Goal: Task Accomplishment & Management: Manage account settings

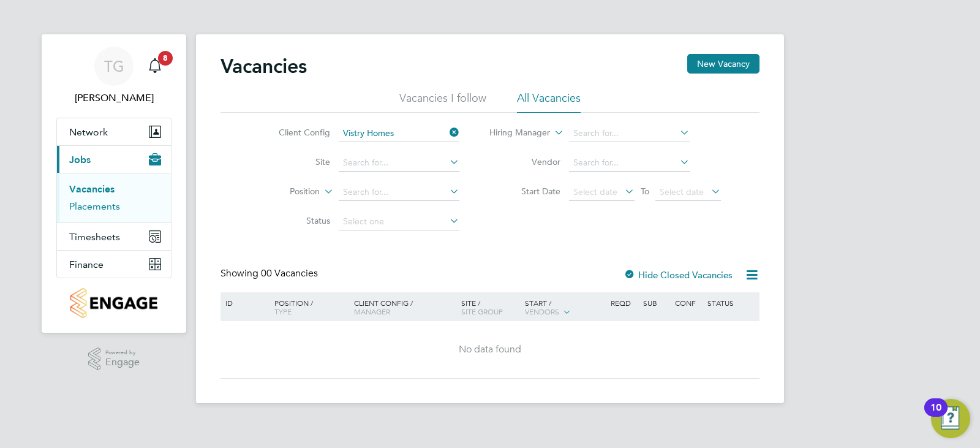
click at [107, 206] on link "Placements" at bounding box center [94, 206] width 51 height 12
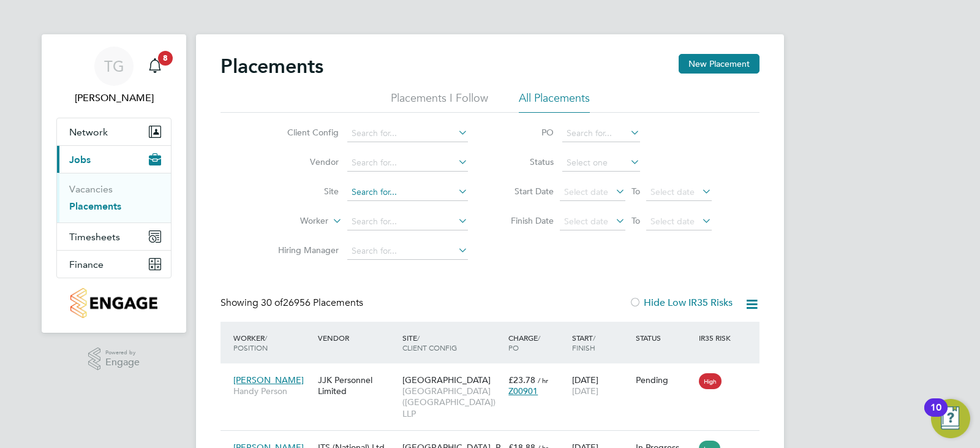
click at [393, 187] on input at bounding box center [407, 192] width 121 height 17
click at [404, 205] on li "Summerhill Gardens, Polegate" at bounding box center [437, 208] width 181 height 17
type input "[GEOGRAPHIC_DATA], [GEOGRAPHIC_DATA]"
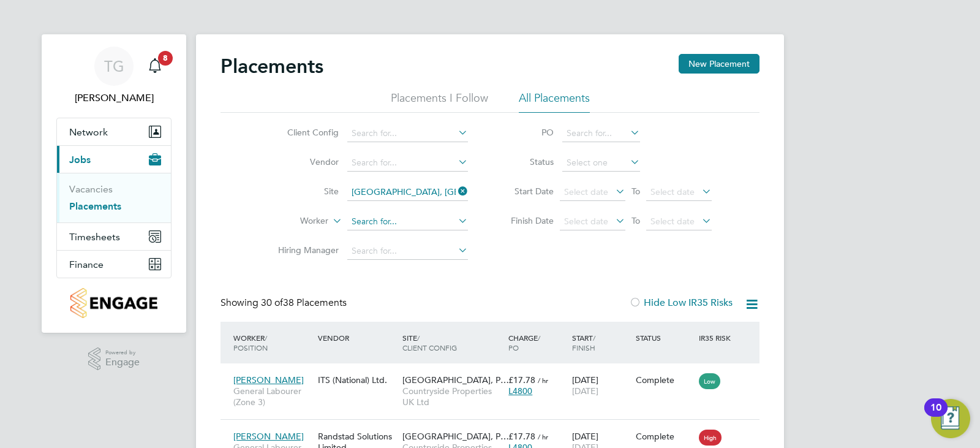
click at [396, 217] on input at bounding box center [407, 221] width 121 height 17
click at [502, 257] on div "Client Config Vendor Site Summerhill Gardens, Polegate Worker Hiring Manager PO…" at bounding box center [490, 189] width 539 height 153
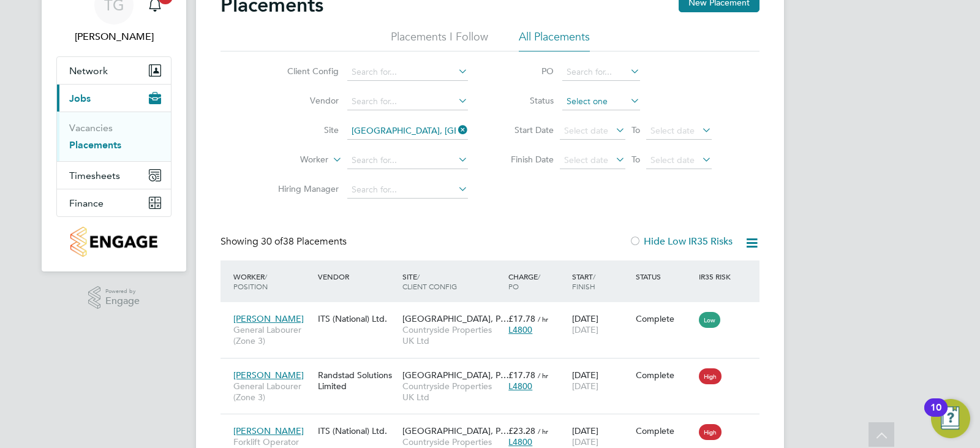
click at [603, 102] on input at bounding box center [601, 101] width 78 height 17
click at [596, 120] on li "Active" at bounding box center [601, 118] width 79 height 16
type input "Active"
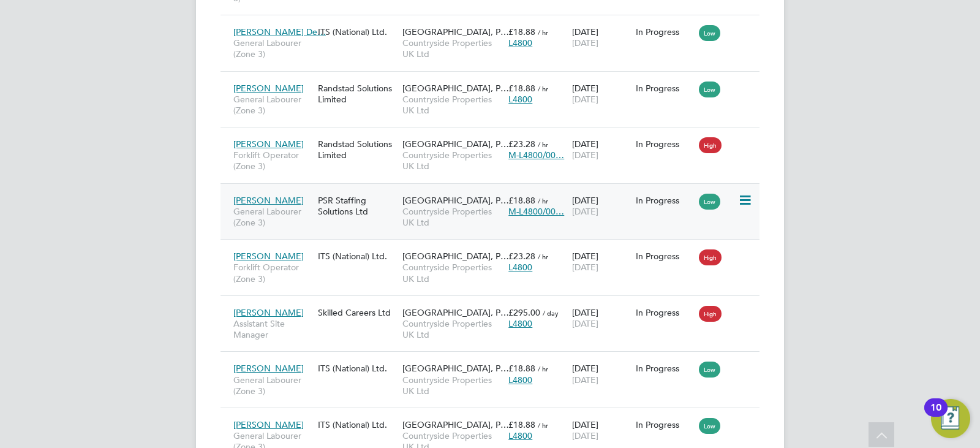
scroll to position [488, 0]
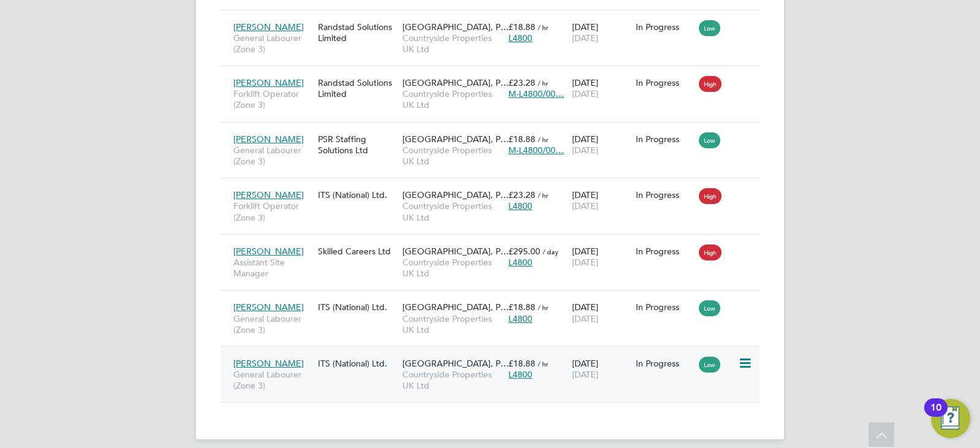
click at [739, 356] on icon at bounding box center [744, 363] width 12 height 15
click at [704, 399] on li "Replace Worker" at bounding box center [707, 404] width 87 height 17
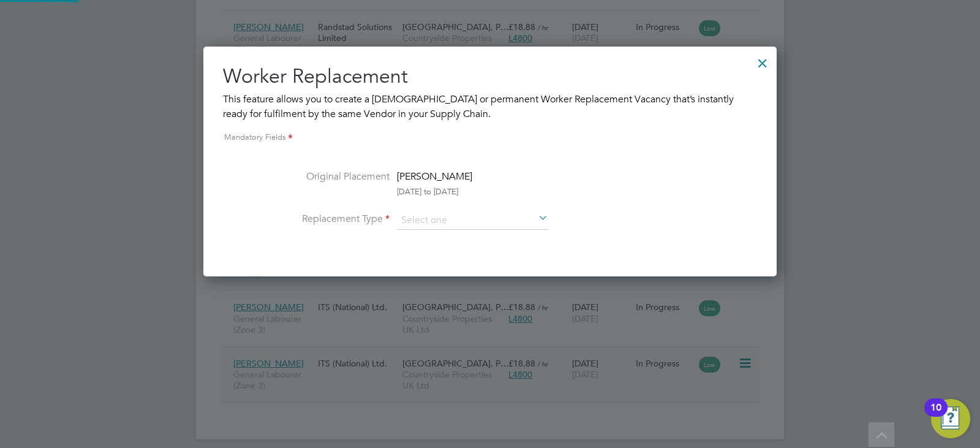
scroll to position [230, 574]
click at [500, 228] on input at bounding box center [472, 220] width 151 height 18
click at [445, 239] on li "Temporary" at bounding box center [472, 238] width 153 height 16
type input "Temporary"
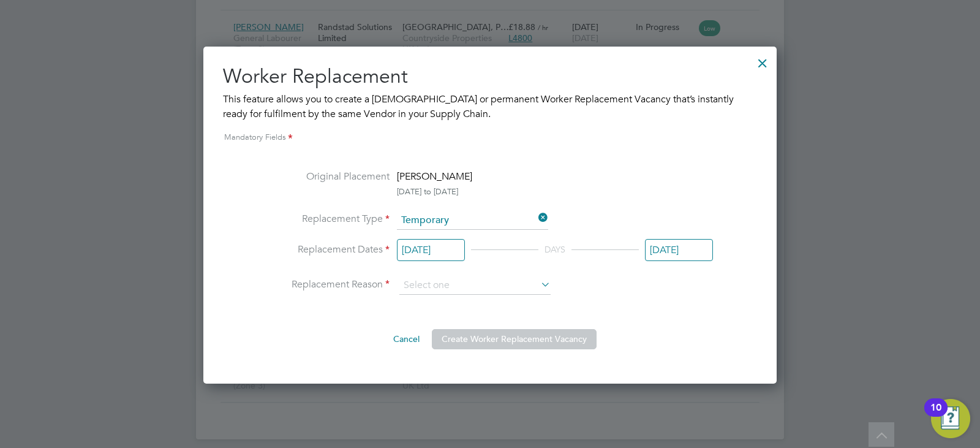
click at [707, 252] on input "29 Aug 2025" at bounding box center [679, 250] width 68 height 23
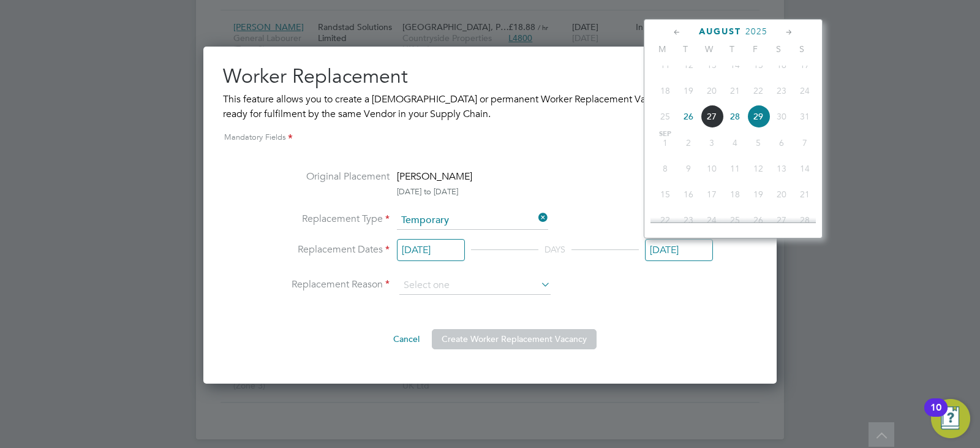
click at [605, 274] on li "Replacement Dates 26 Aug 2025 DAYS 29 Aug 2025" at bounding box center [490, 259] width 446 height 35
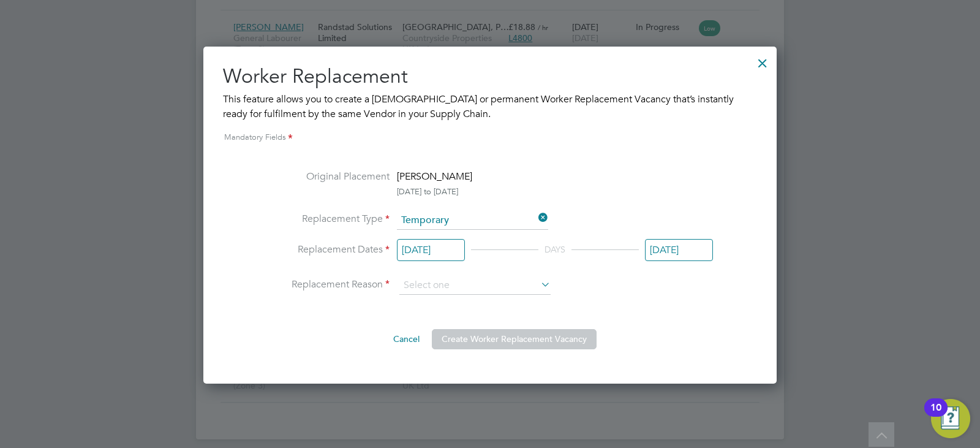
drag, startPoint x: 675, startPoint y: 241, endPoint x: 684, endPoint y: 224, distance: 18.9
click at [675, 241] on input "29 Aug 2025" at bounding box center [679, 250] width 68 height 23
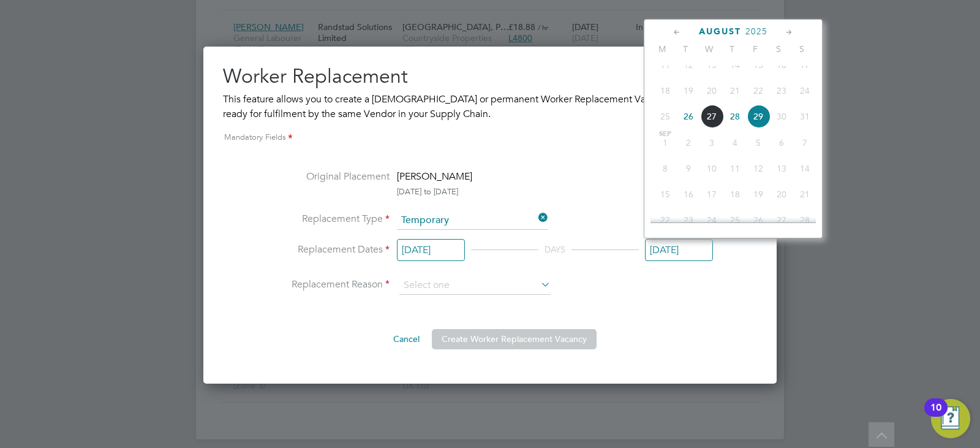
click at [725, 154] on span "4" at bounding box center [735, 142] width 23 height 23
click at [712, 154] on span "3" at bounding box center [711, 142] width 23 height 23
click at [638, 295] on li "Replacement Reason" at bounding box center [490, 285] width 446 height 18
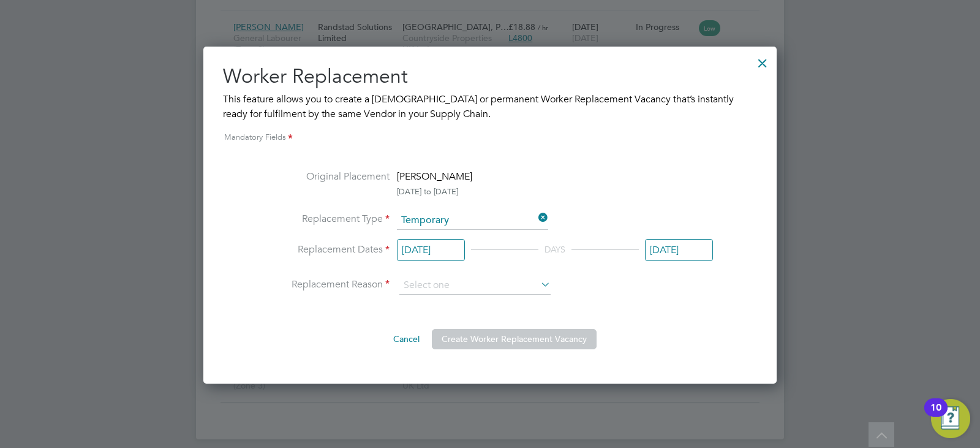
click at [766, 66] on div at bounding box center [763, 60] width 22 height 22
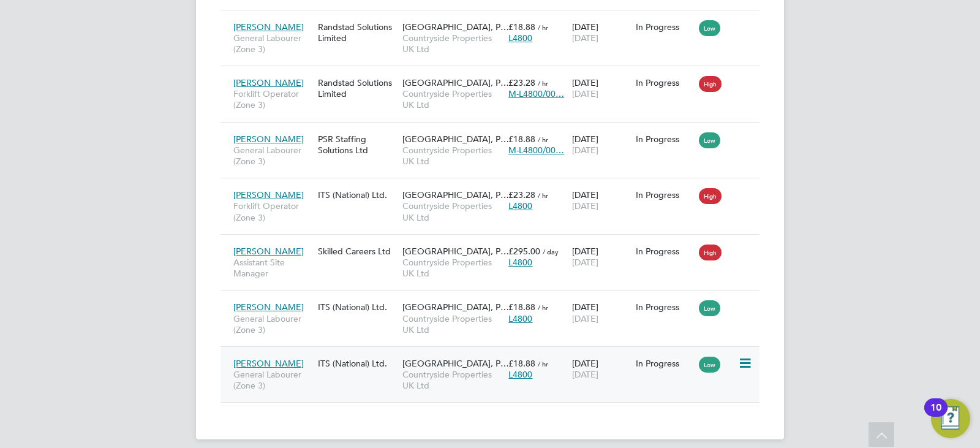
click at [749, 356] on icon at bounding box center [744, 363] width 12 height 15
click at [697, 399] on li "Replace Worker" at bounding box center [707, 404] width 87 height 17
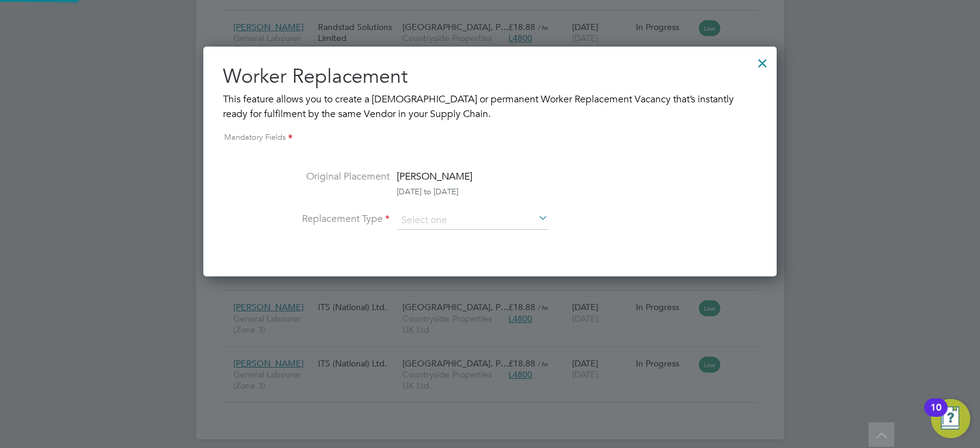
scroll to position [230, 574]
click at [453, 214] on input at bounding box center [472, 220] width 151 height 18
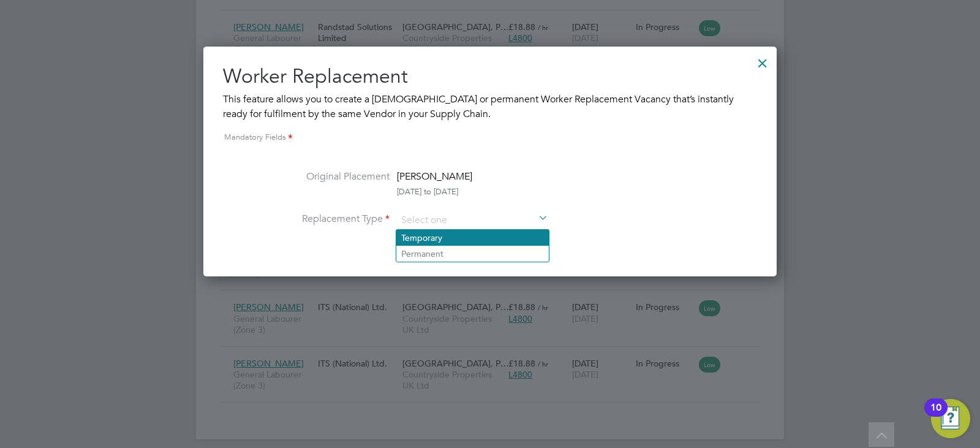
click at [448, 236] on li "Temporary" at bounding box center [472, 238] width 153 height 16
type input "Temporary"
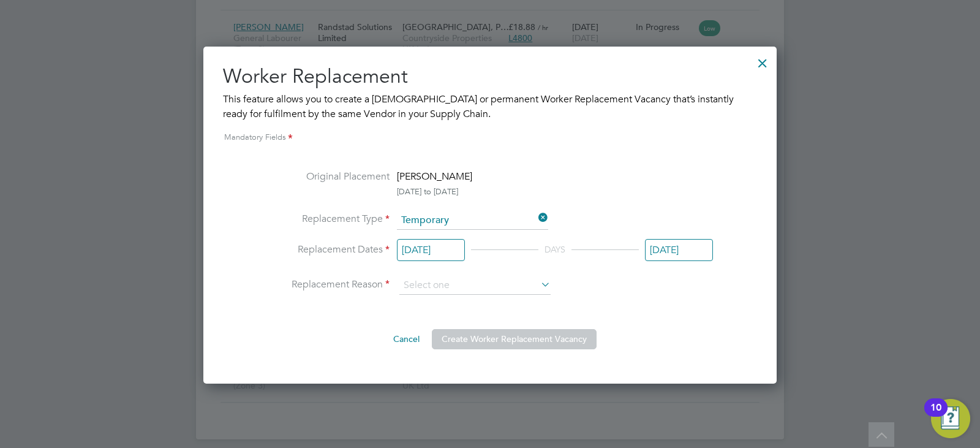
click at [436, 244] on input "26 Aug 2025" at bounding box center [431, 250] width 68 height 23
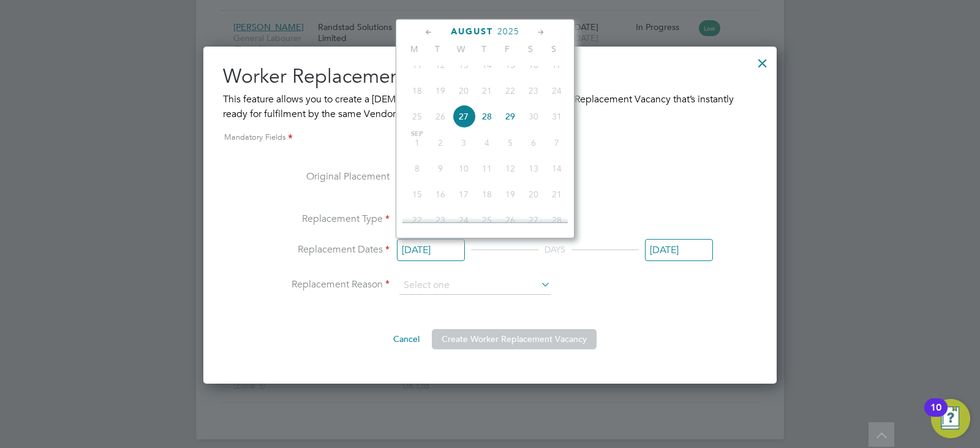
click at [486, 128] on span "28" at bounding box center [486, 116] width 23 height 23
type input "28 Aug 2025"
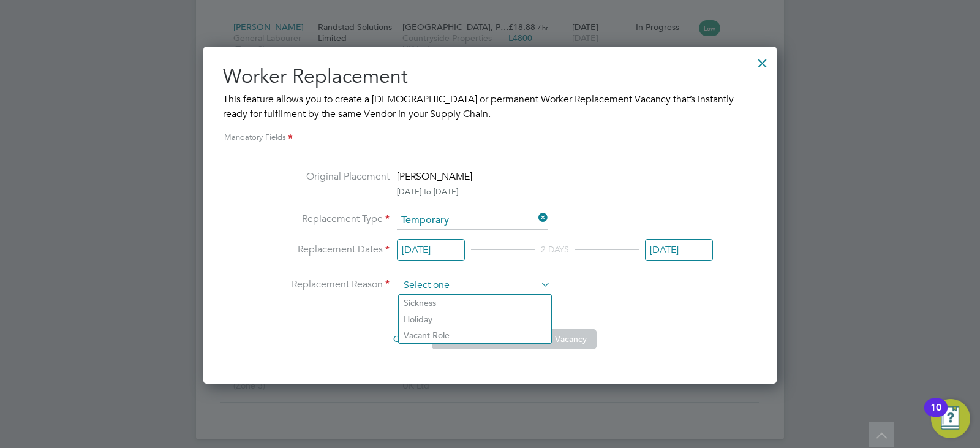
click at [480, 278] on input at bounding box center [474, 285] width 151 height 18
click at [446, 333] on li "Vacant Role" at bounding box center [475, 335] width 153 height 16
type input "Vacant Role"
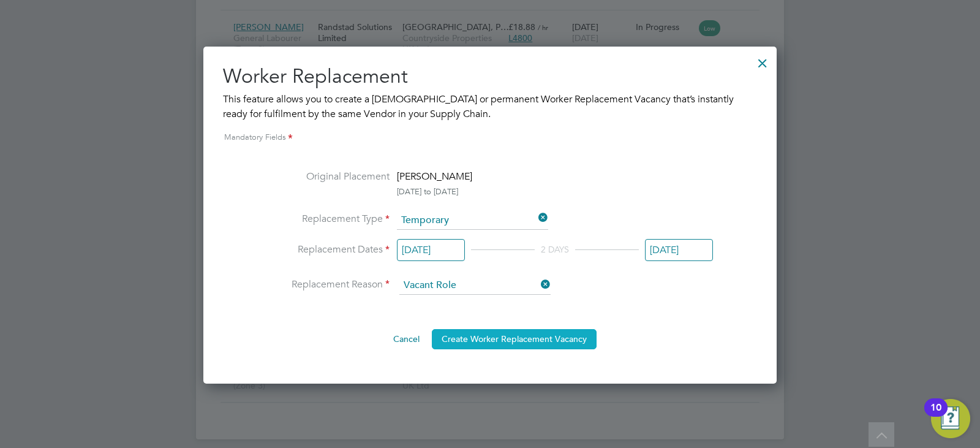
click at [498, 346] on button "Create Worker Replacement Vacancy" at bounding box center [514, 339] width 165 height 20
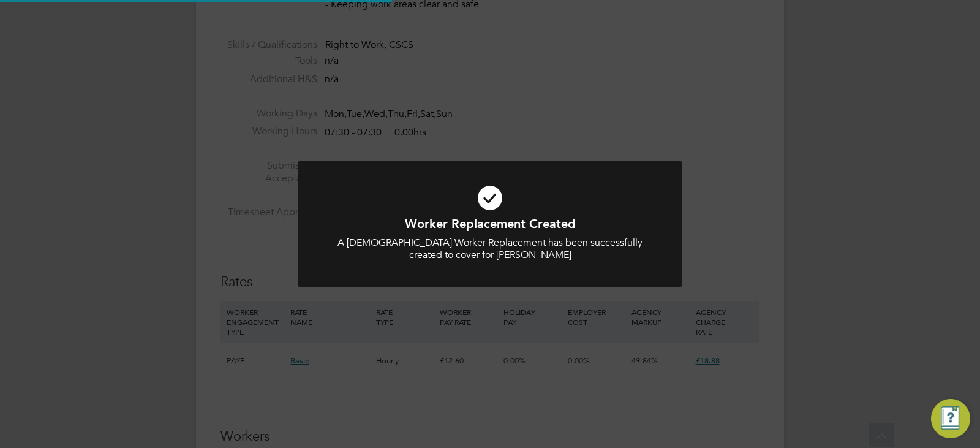
scroll to position [6, 6]
click at [483, 278] on div at bounding box center [490, 224] width 385 height 127
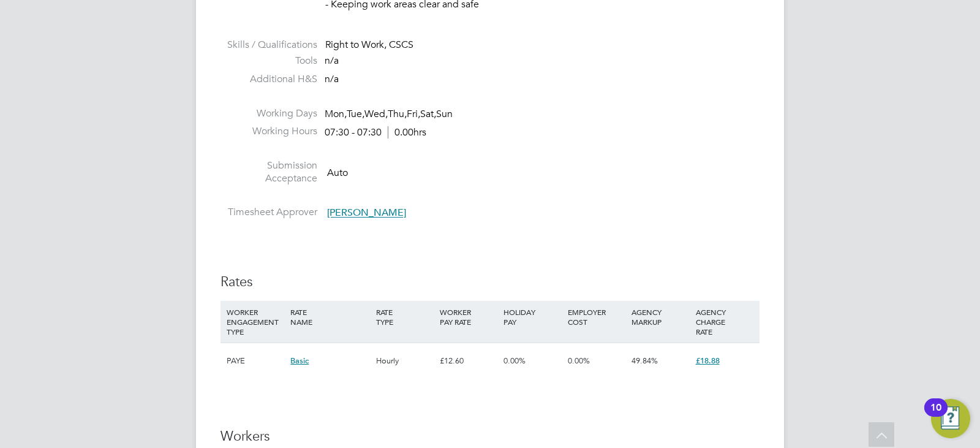
click at [502, 304] on div "HOLIDAY PAY" at bounding box center [533, 317] width 64 height 32
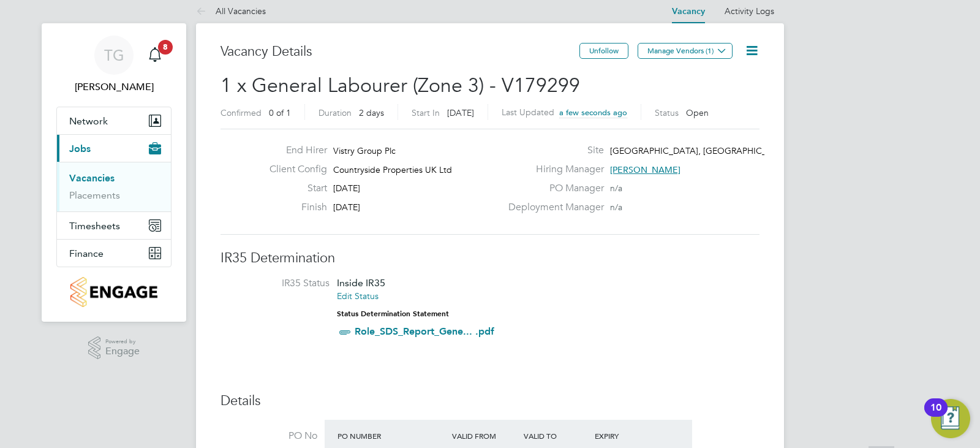
scroll to position [0, 0]
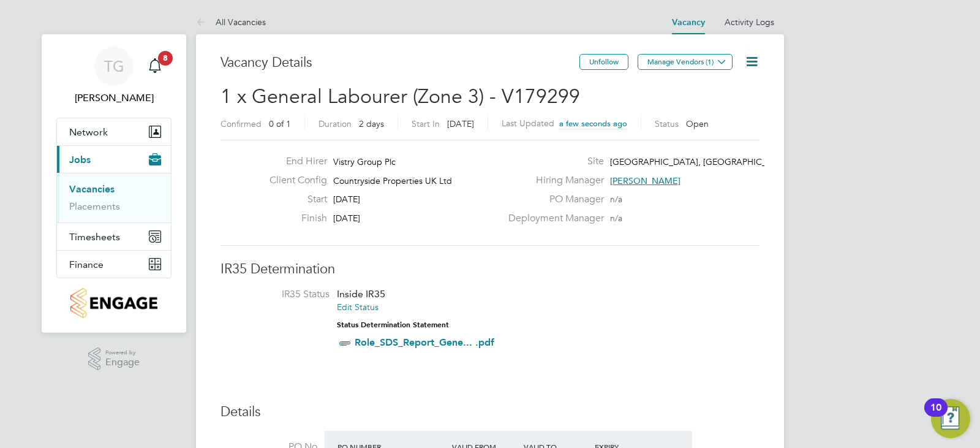
click at [683, 70] on span "Manage Vendors (1)" at bounding box center [686, 67] width 97 height 12
click at [683, 64] on button "Manage Vendors (1)" at bounding box center [685, 62] width 95 height 16
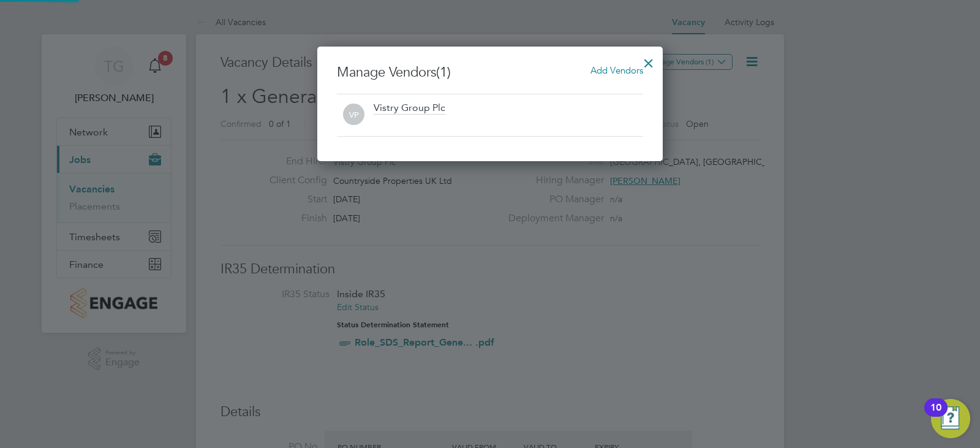
scroll to position [115, 346]
click at [600, 73] on span "Add Vendors" at bounding box center [617, 70] width 53 height 12
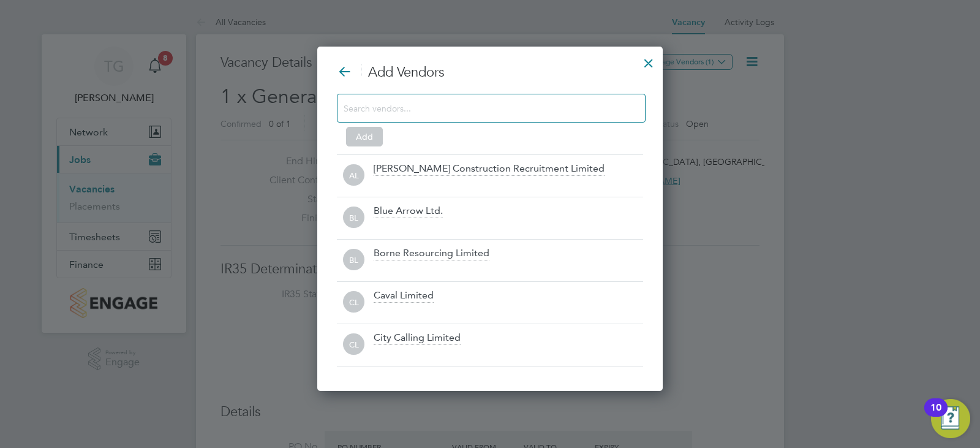
scroll to position [345, 346]
click at [505, 118] on div at bounding box center [491, 108] width 309 height 29
click at [476, 114] on input at bounding box center [482, 108] width 276 height 16
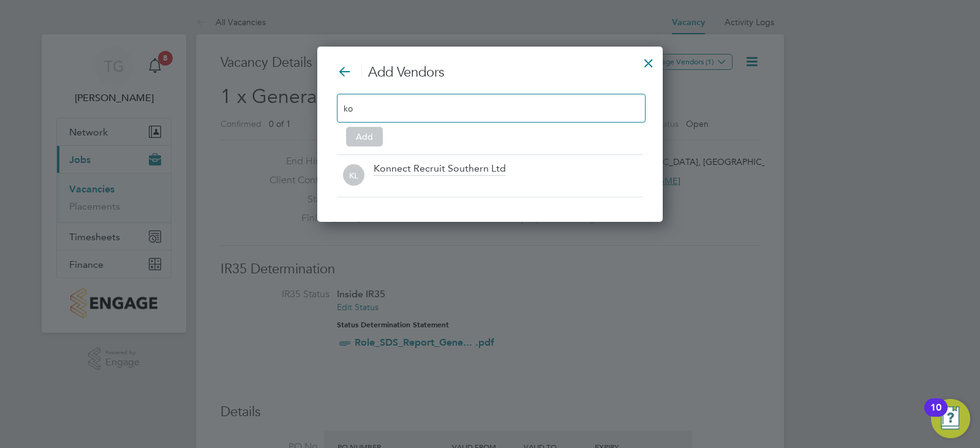
scroll to position [176, 346]
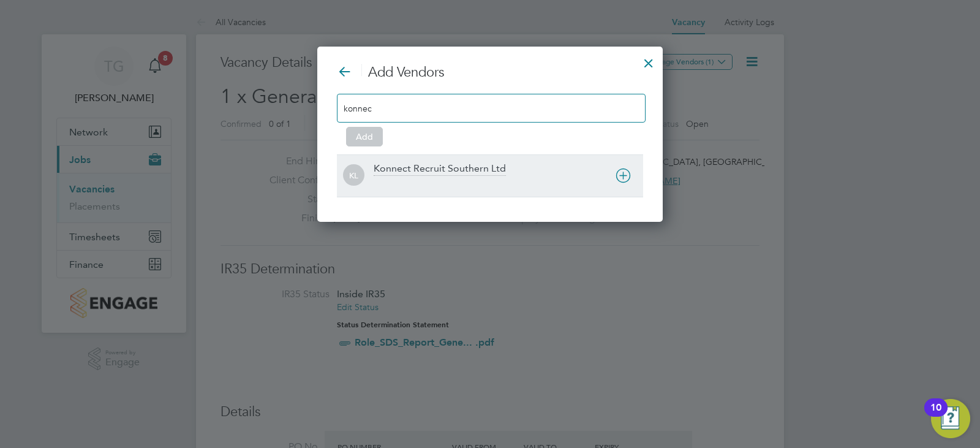
type input "konnec"
click at [509, 178] on div at bounding box center [509, 184] width 270 height 12
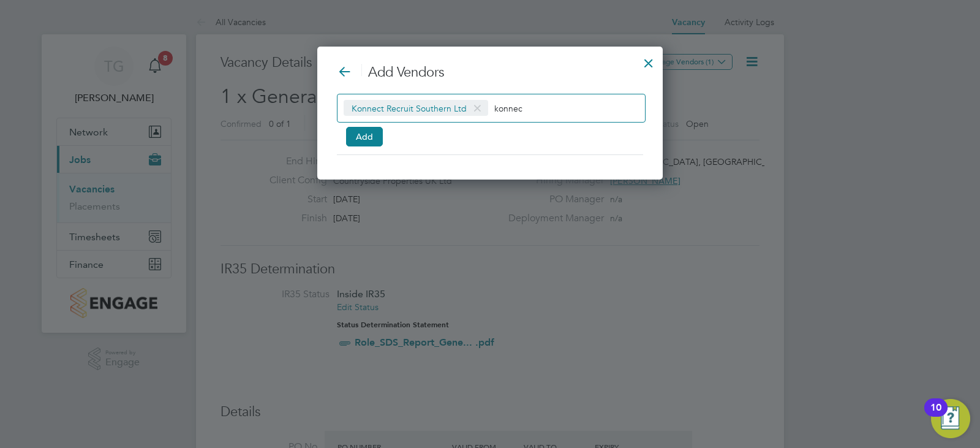
scroll to position [134, 346]
click at [369, 127] on button "Add" at bounding box center [364, 137] width 37 height 20
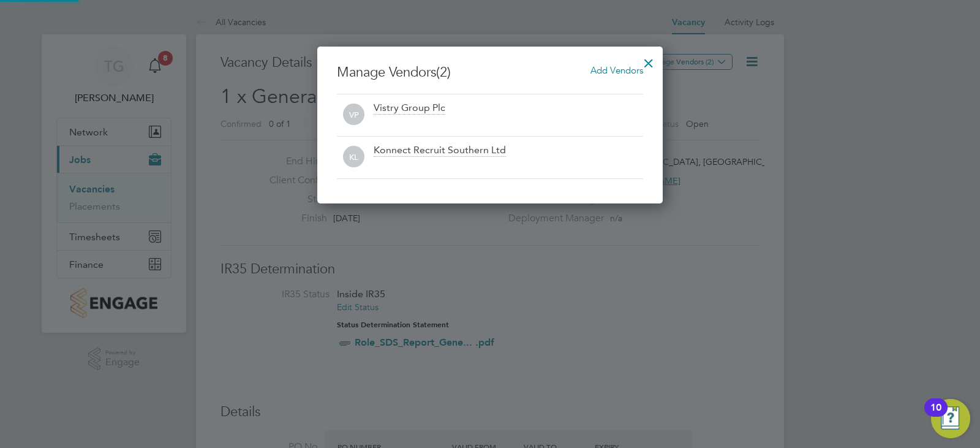
scroll to position [6, 6]
drag, startPoint x: 647, startPoint y: 59, endPoint x: 633, endPoint y: 68, distance: 16.8
click at [648, 59] on div at bounding box center [649, 60] width 22 height 22
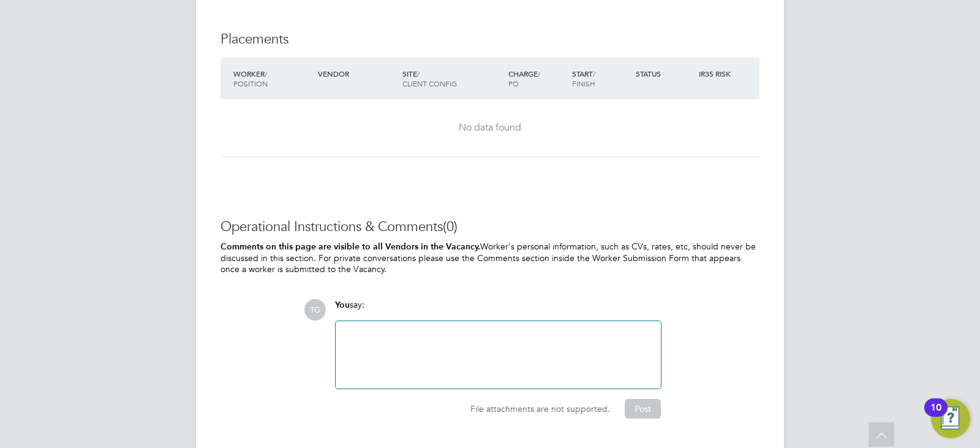
click at [456, 325] on div at bounding box center [498, 354] width 325 height 67
click at [454, 336] on div at bounding box center [498, 354] width 311 height 53
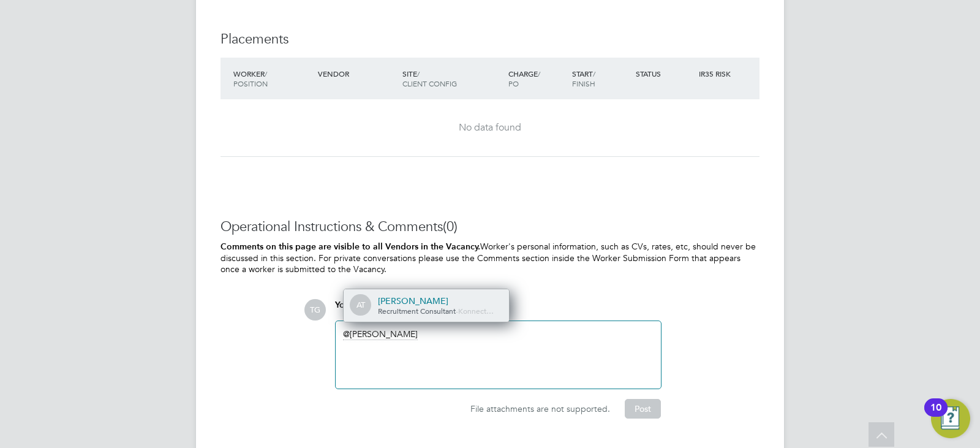
click at [441, 295] on div "Amelia Taylor" at bounding box center [439, 300] width 123 height 11
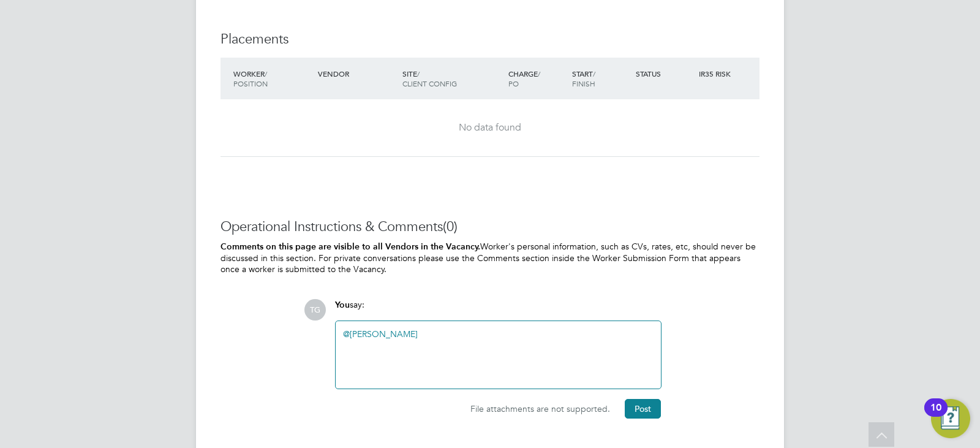
click at [499, 333] on div "@Amelia Taylor ​" at bounding box center [498, 354] width 311 height 53
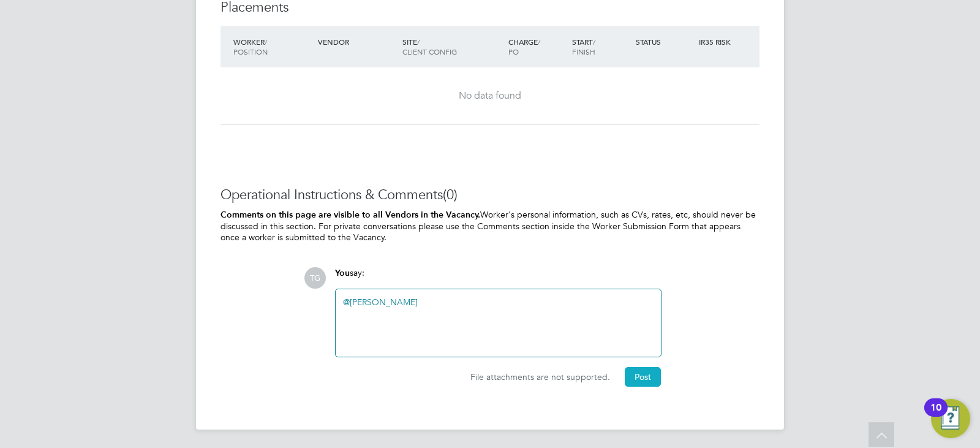
click at [647, 373] on button "Post" at bounding box center [643, 377] width 36 height 20
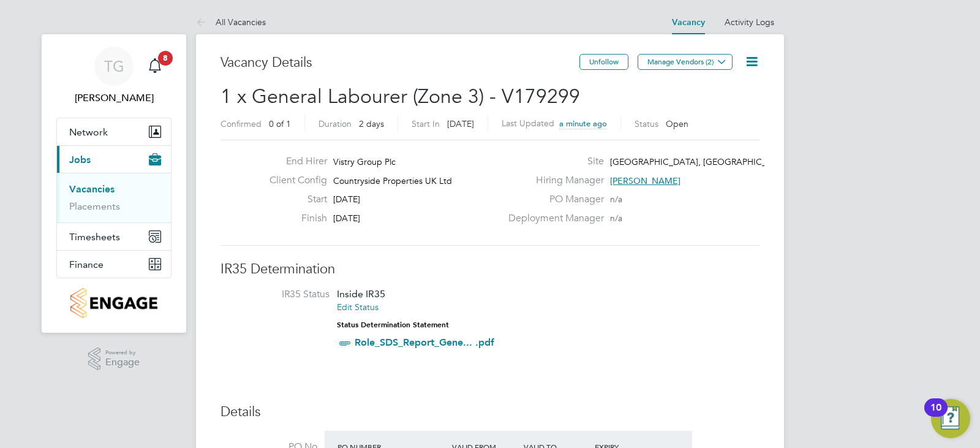
click at [744, 64] on icon at bounding box center [751, 61] width 15 height 15
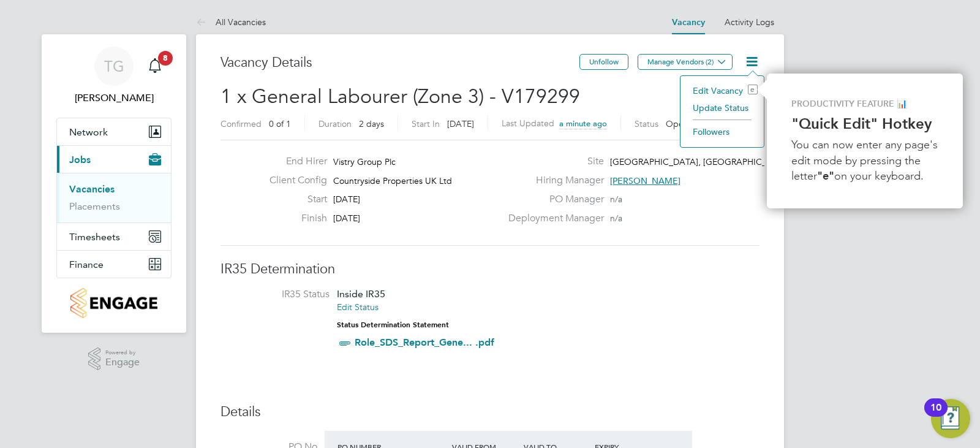
click at [717, 85] on li "Edit Vacancy e" at bounding box center [722, 90] width 71 height 17
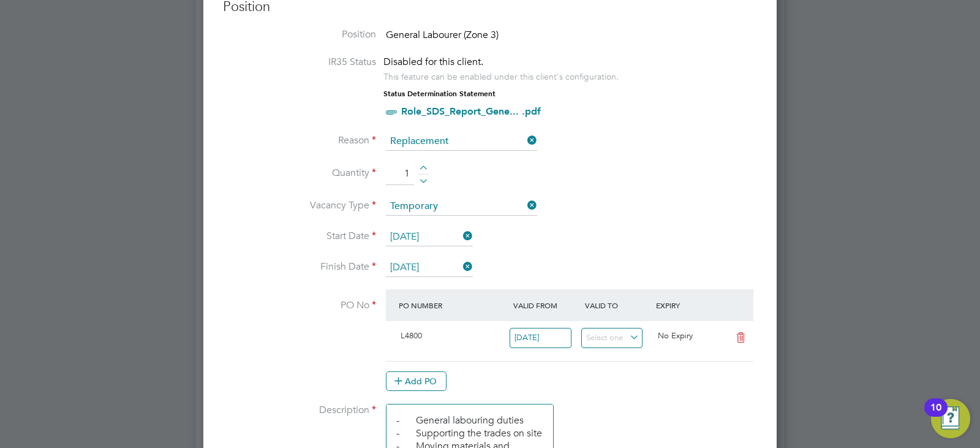
click at [422, 271] on input "29 Aug 2025" at bounding box center [429, 268] width 87 height 18
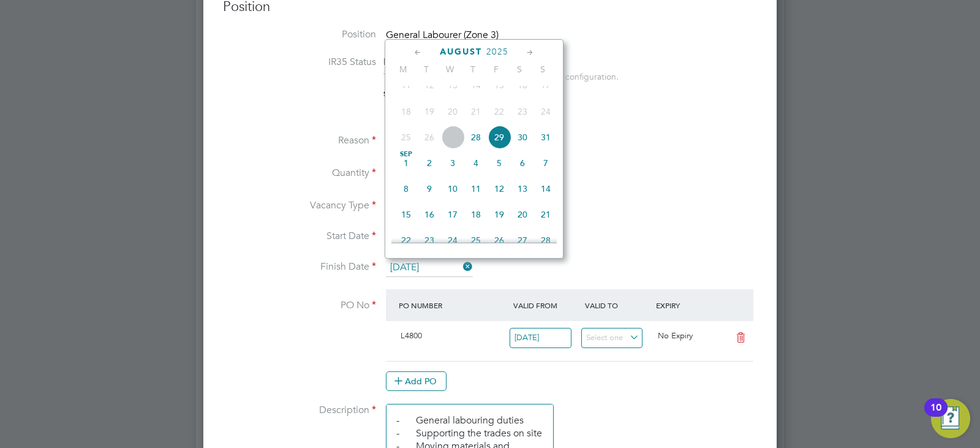
click at [501, 175] on span "5" at bounding box center [499, 162] width 23 height 23
type input "05 Sep 2025"
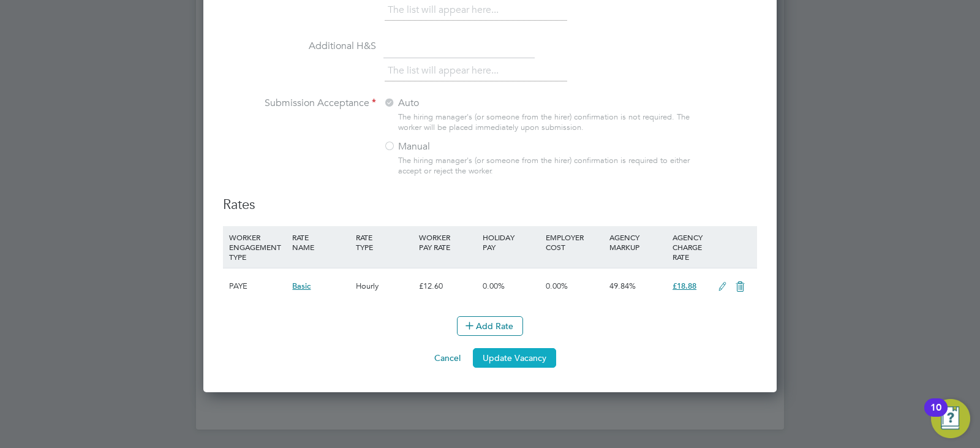
click at [532, 358] on button "Update Vacancy" at bounding box center [514, 358] width 83 height 20
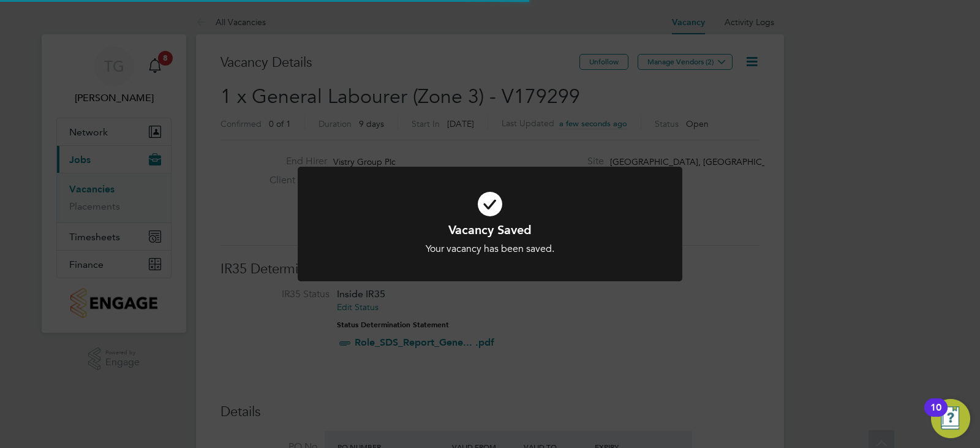
click at [714, 202] on div "Vacancy Saved Your vacancy has been saved. Cancel Okay" at bounding box center [490, 224] width 980 height 448
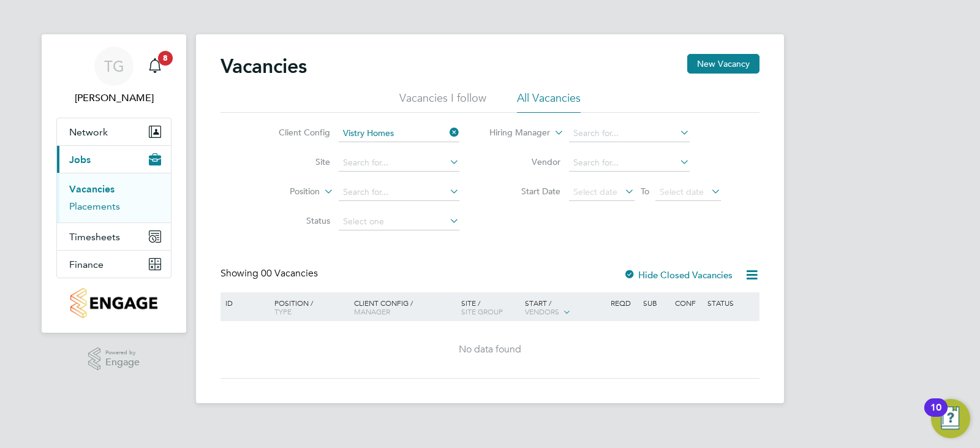
click at [97, 208] on link "Placements" at bounding box center [94, 206] width 51 height 12
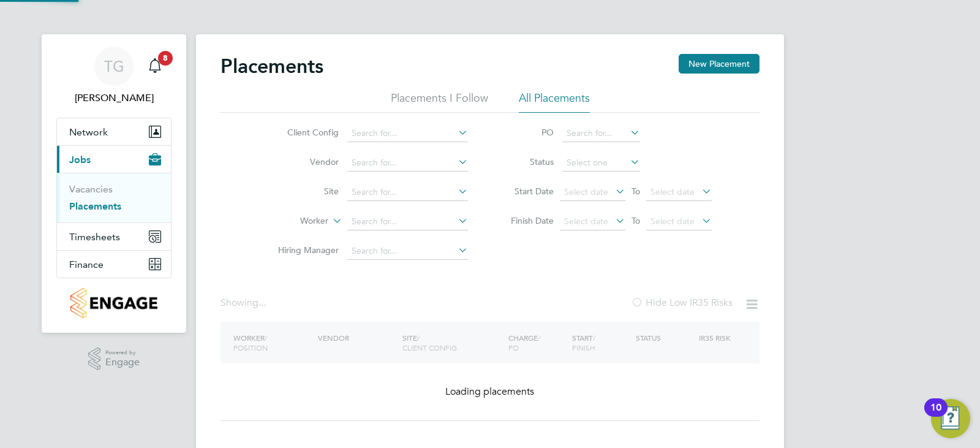
click at [387, 172] on li "Vendor" at bounding box center [368, 162] width 230 height 29
click at [387, 191] on input at bounding box center [407, 192] width 121 height 17
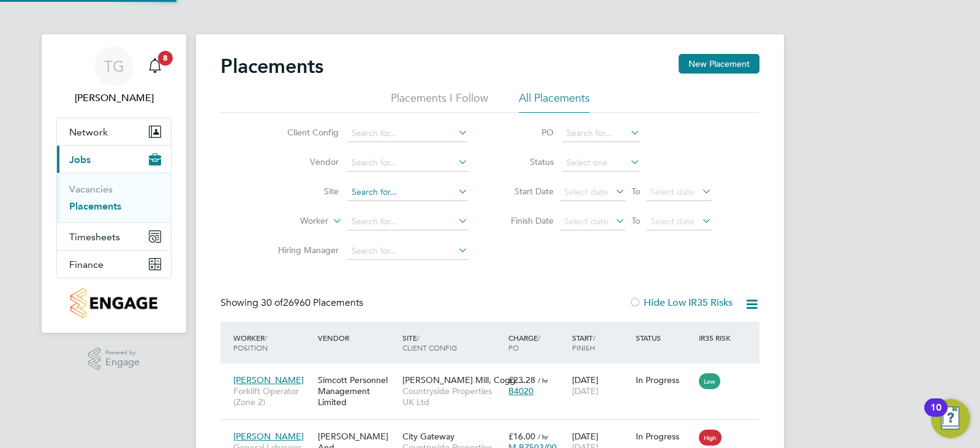
click at [385, 195] on input at bounding box center [407, 192] width 121 height 17
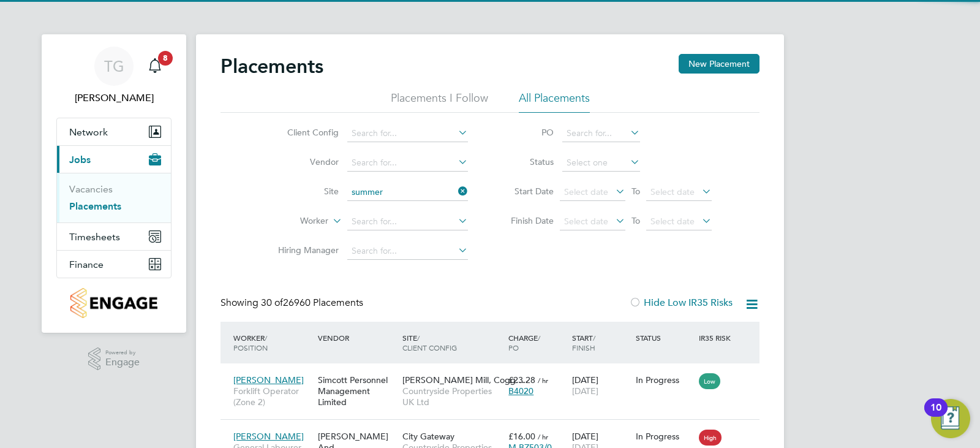
click at [407, 224] on li "Summer hill Gardens, Polegate" at bounding box center [459, 225] width 224 height 17
type input "[GEOGRAPHIC_DATA], [GEOGRAPHIC_DATA]"
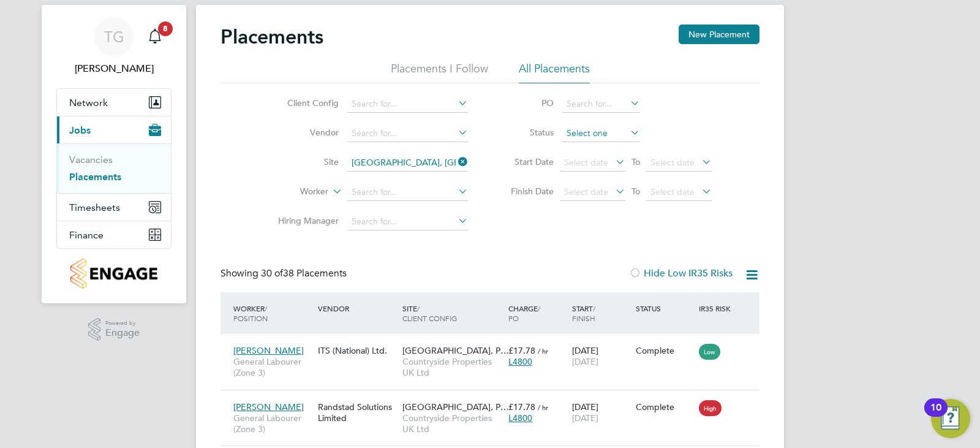
click at [611, 135] on input at bounding box center [601, 133] width 78 height 17
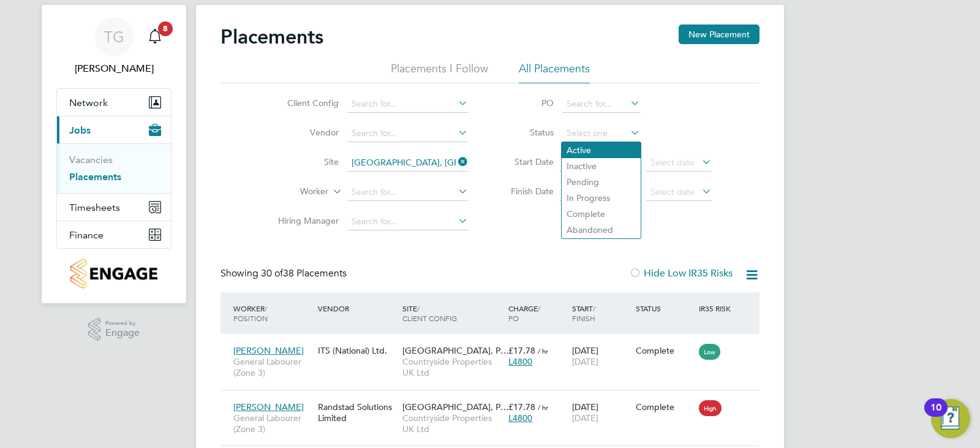
click at [589, 149] on li "Active" at bounding box center [601, 150] width 79 height 16
type input "Active"
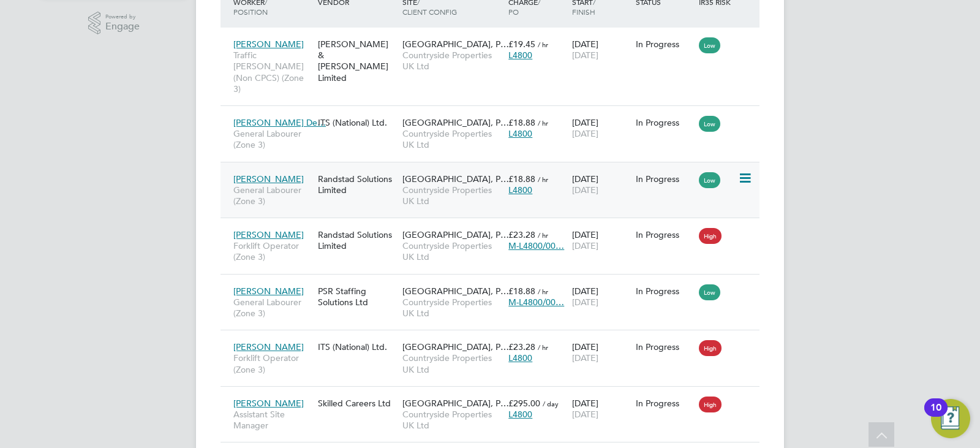
click at [740, 171] on icon at bounding box center [744, 178] width 12 height 15
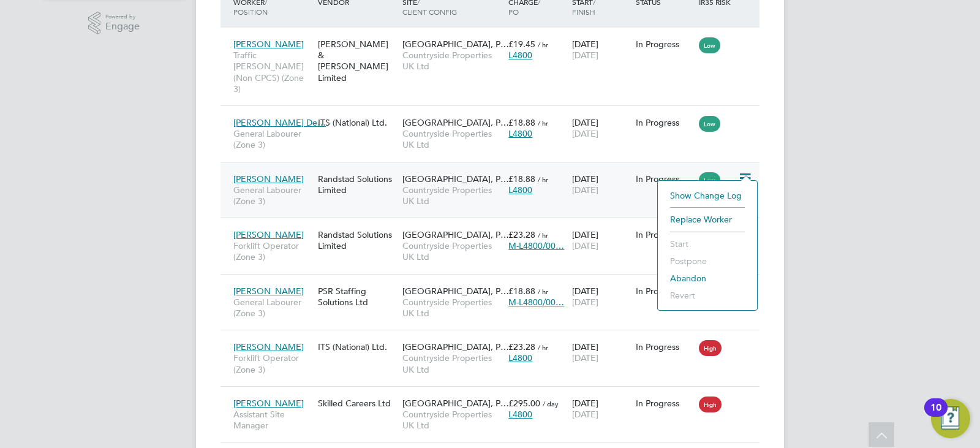
click at [692, 275] on li "Abandon" at bounding box center [707, 278] width 87 height 17
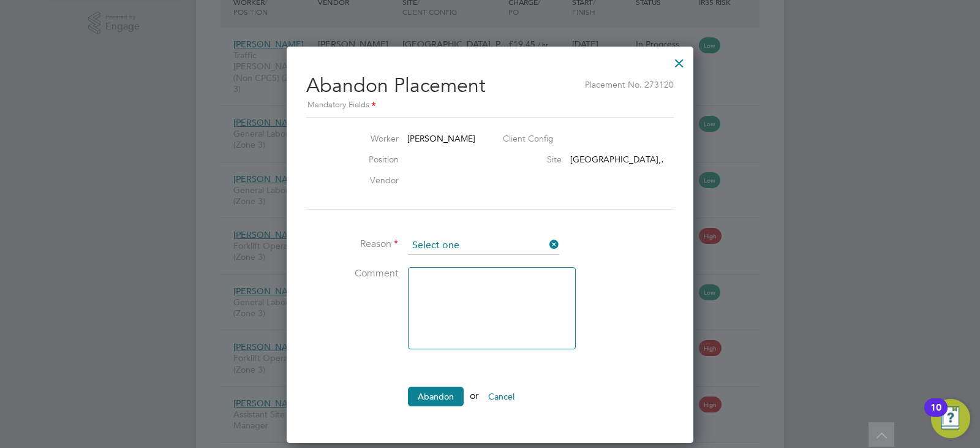
click at [483, 245] on input at bounding box center [483, 245] width 151 height 18
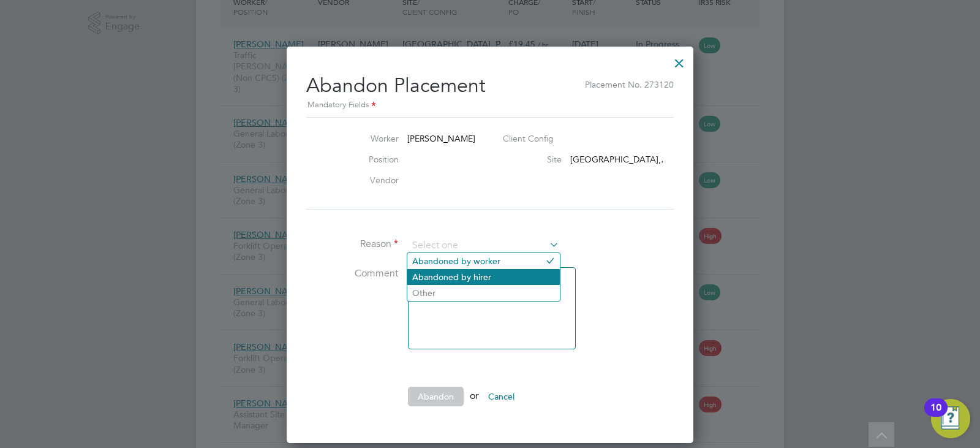
click at [479, 278] on li "Abandoned by hirer" at bounding box center [483, 277] width 153 height 16
type input "Abandoned by hirer"
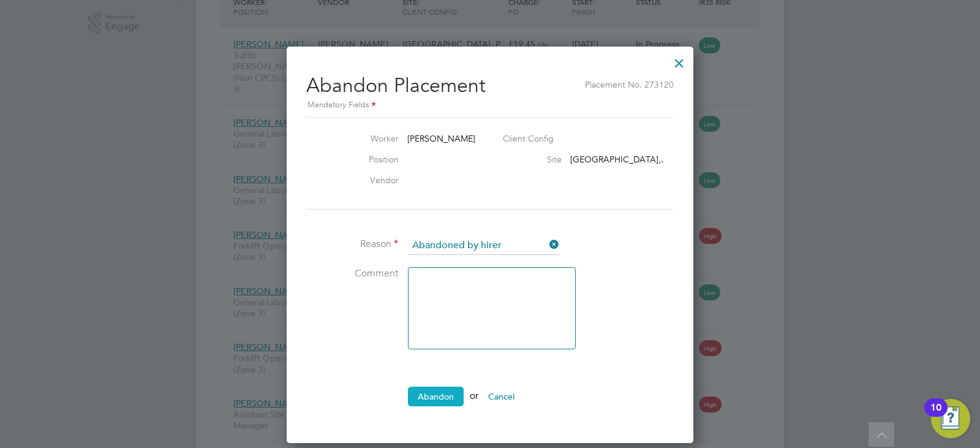
click at [438, 395] on button "Abandon" at bounding box center [436, 397] width 56 height 20
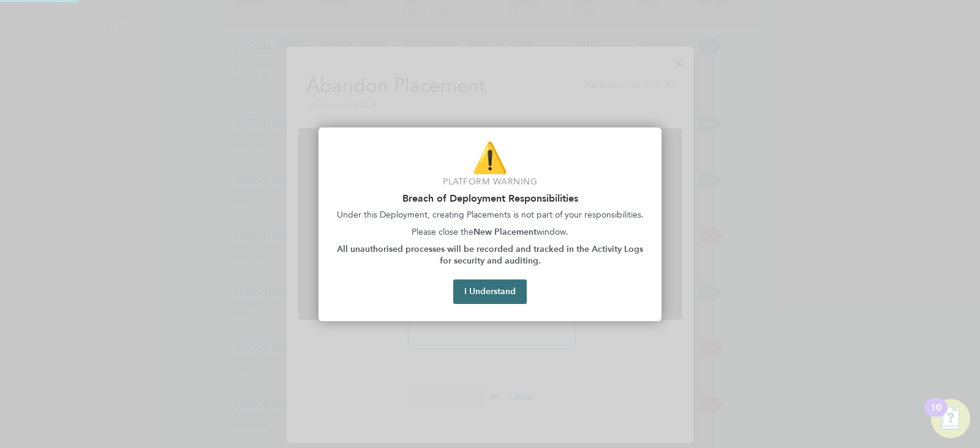
click at [502, 301] on button "I Understand" at bounding box center [490, 291] width 74 height 25
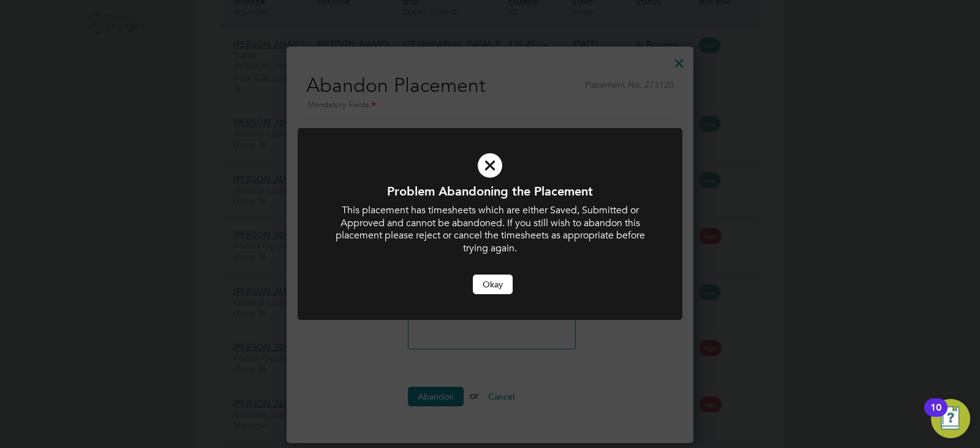
click at [496, 289] on button "Okay" at bounding box center [493, 284] width 40 height 20
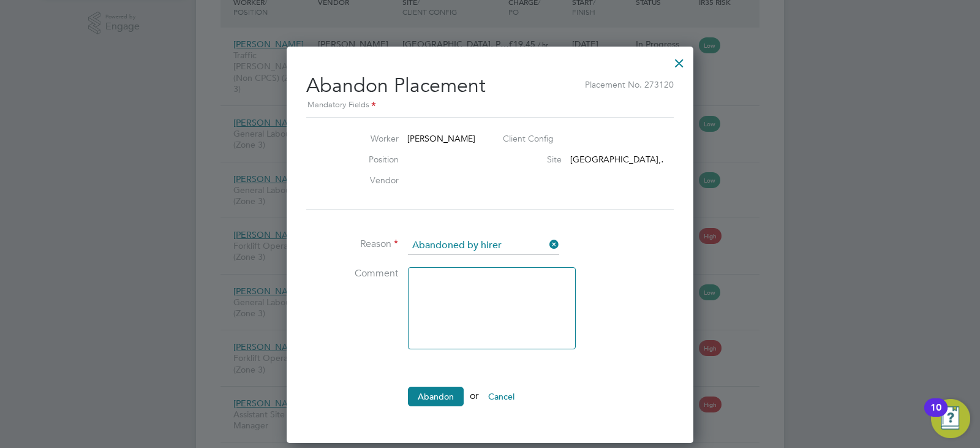
click at [679, 60] on div at bounding box center [679, 60] width 22 height 22
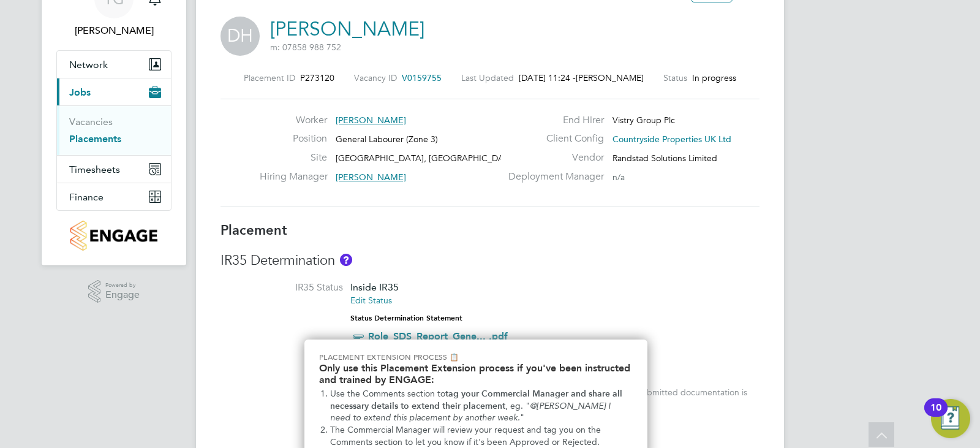
scroll to position [18, 0]
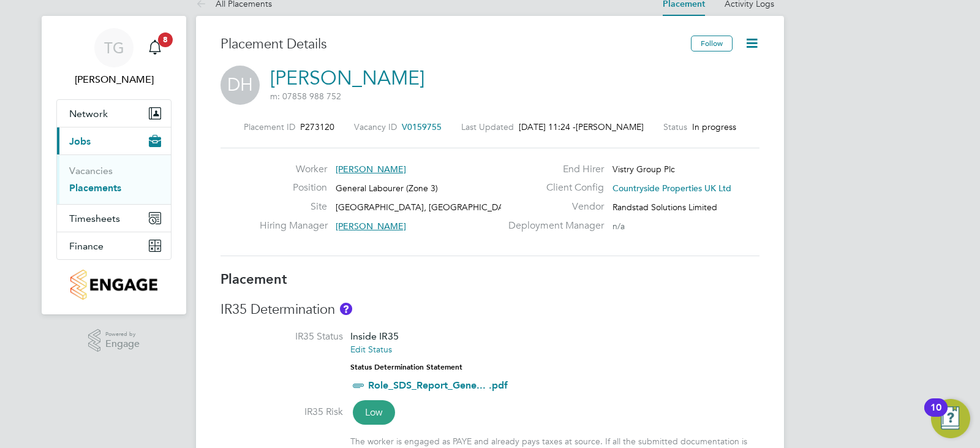
click at [751, 43] on icon at bounding box center [751, 43] width 15 height 15
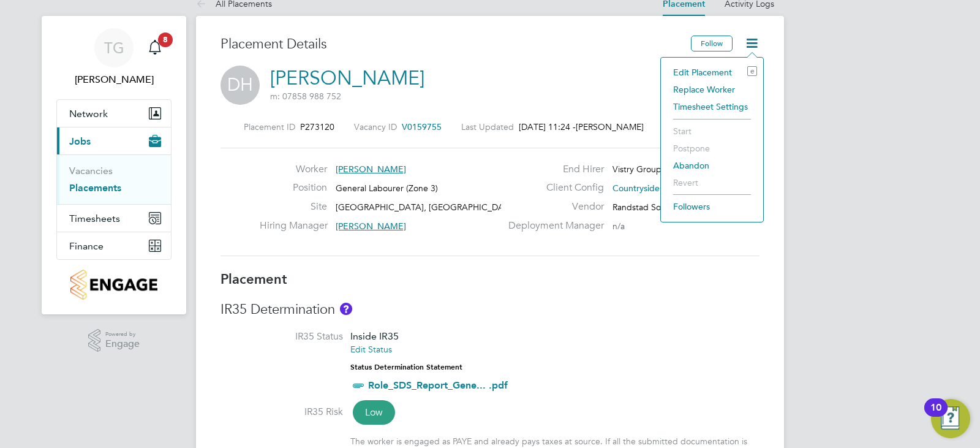
click at [719, 75] on li "Edit Placement e" at bounding box center [712, 72] width 90 height 17
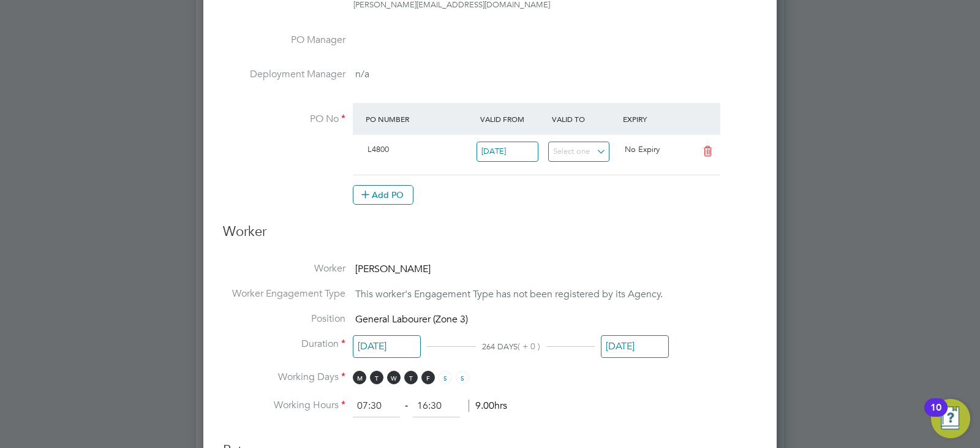
click at [627, 341] on input "[DATE]" at bounding box center [635, 346] width 68 height 23
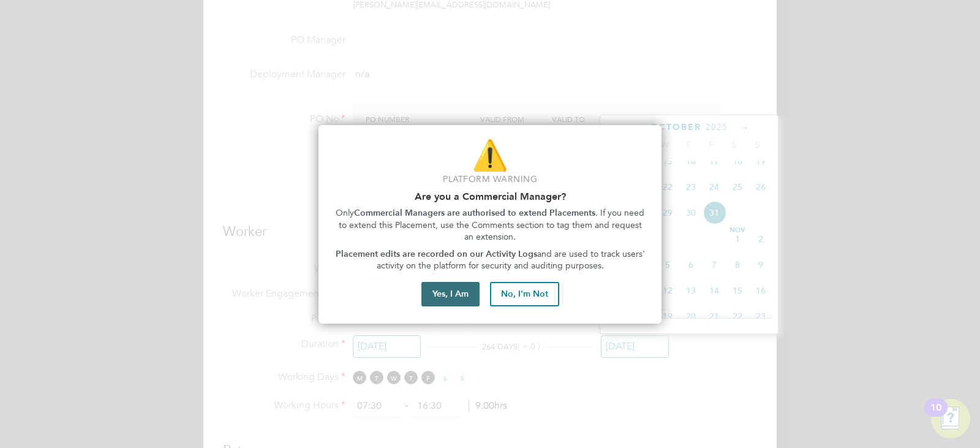
click at [453, 296] on button "Yes, I Am" at bounding box center [451, 294] width 58 height 25
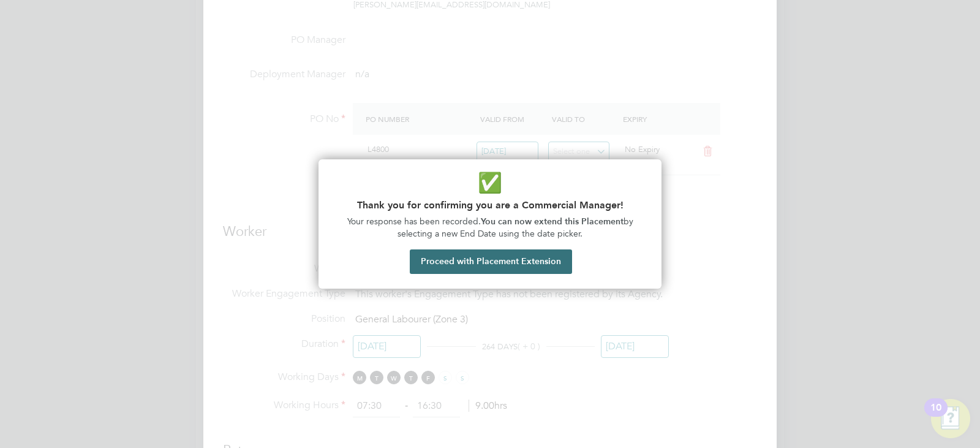
click at [543, 268] on button "Proceed with Placement Extension" at bounding box center [491, 261] width 162 height 25
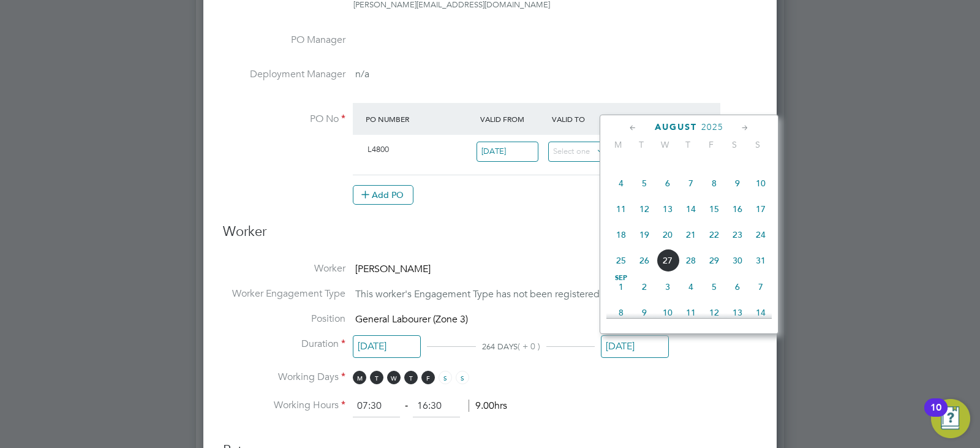
click at [752, 240] on span "24" at bounding box center [760, 234] width 23 height 23
type input "[DATE]"
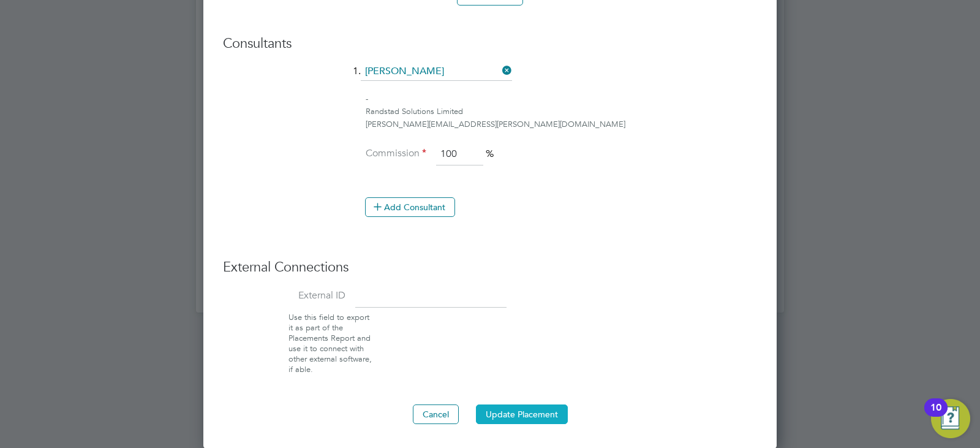
click at [547, 409] on button "Update Placement" at bounding box center [522, 414] width 92 height 20
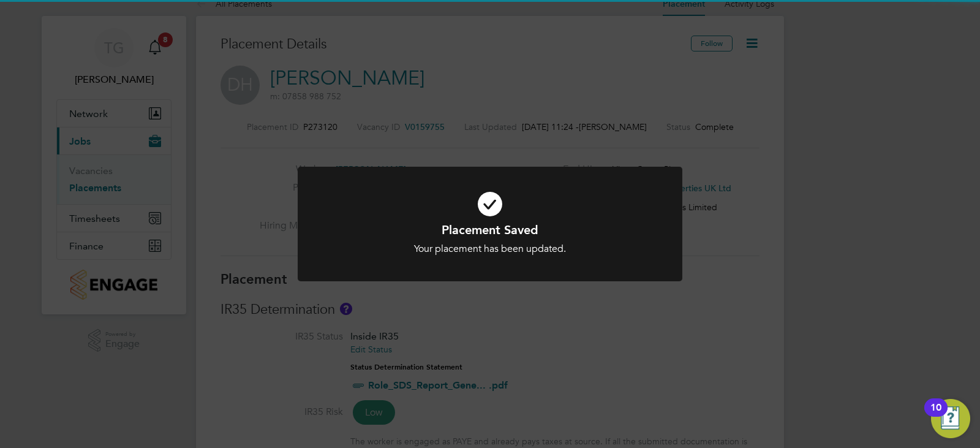
click at [692, 337] on div "Placement Saved Your placement has been updated. Cancel Okay" at bounding box center [490, 224] width 980 height 448
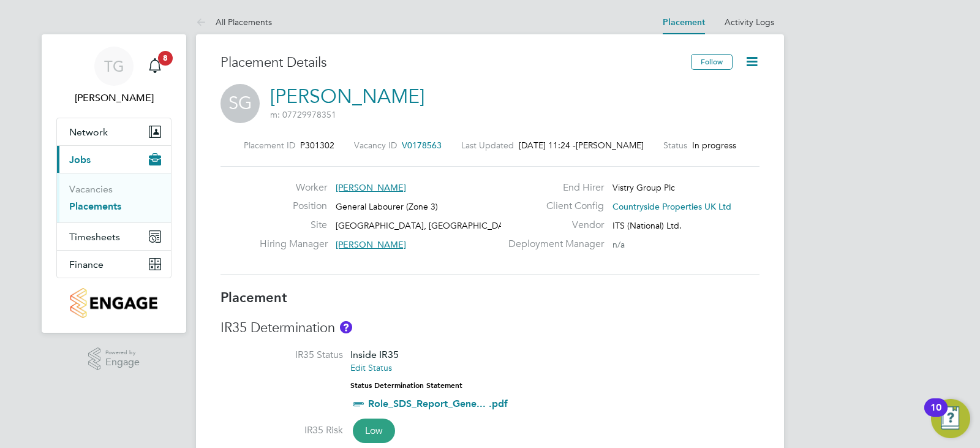
click at [751, 66] on icon at bounding box center [751, 61] width 15 height 15
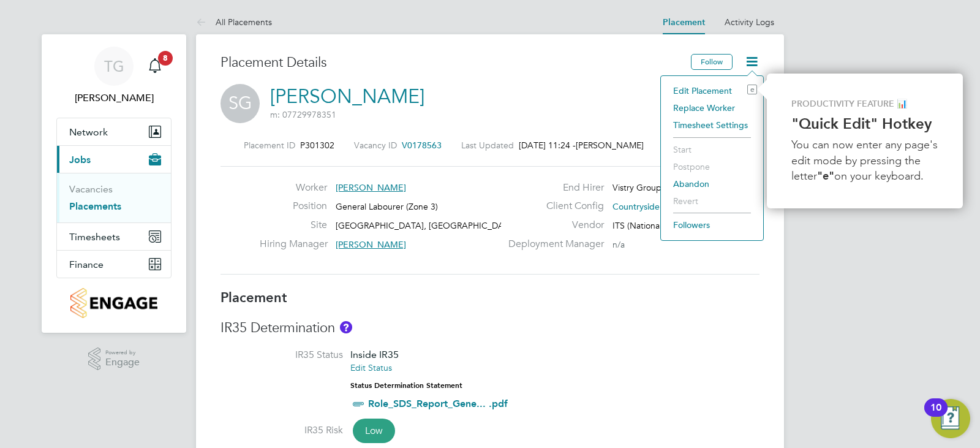
click at [700, 88] on li "Edit Placement e" at bounding box center [712, 90] width 90 height 17
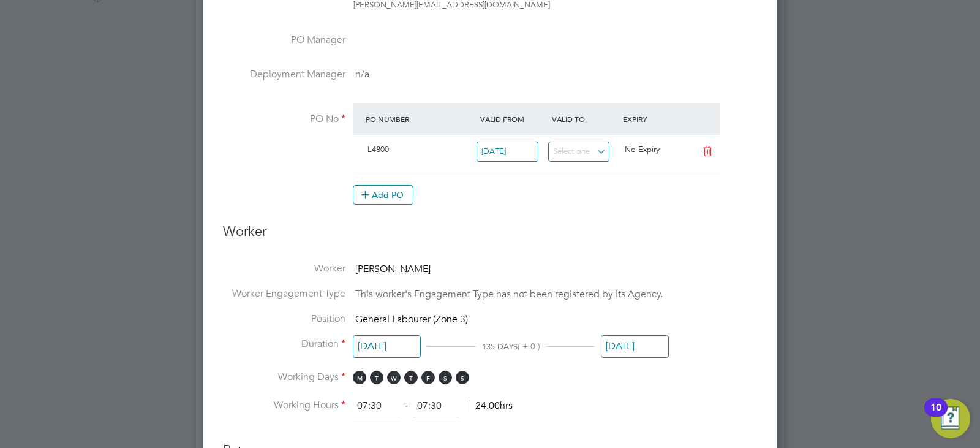
click at [632, 342] on input "31 Dec 2025" at bounding box center [635, 346] width 68 height 23
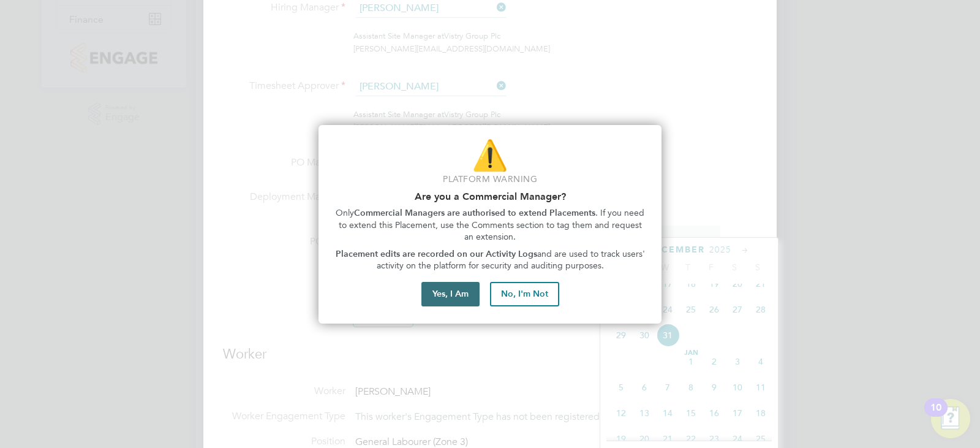
click at [466, 303] on button "Yes, I Am" at bounding box center [451, 294] width 58 height 25
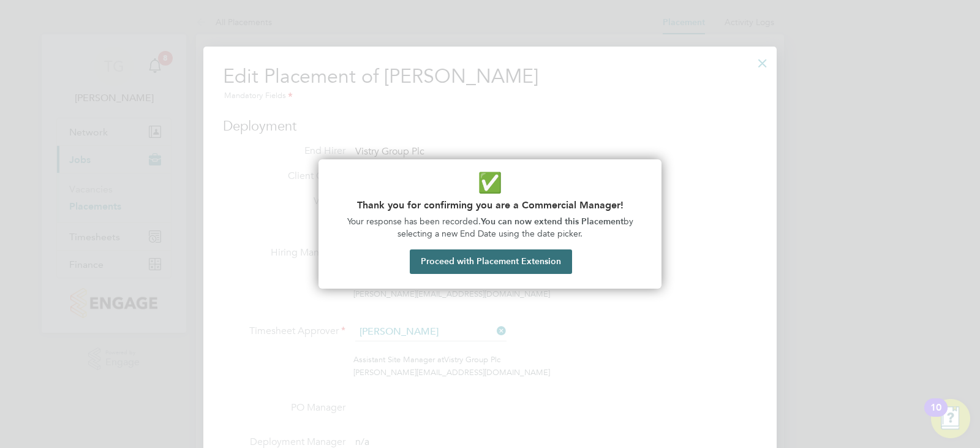
click at [547, 270] on button "Proceed with Placement Extension" at bounding box center [491, 261] width 162 height 25
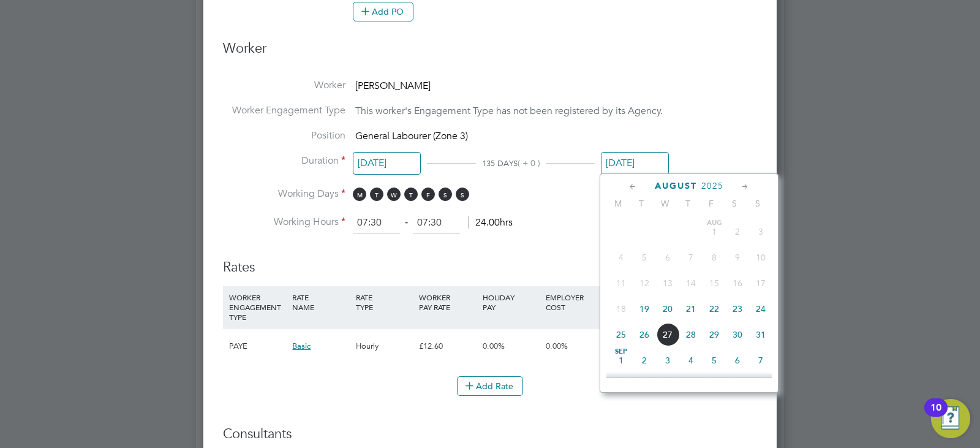
click at [746, 306] on span "23" at bounding box center [737, 308] width 23 height 23
type input "23 Aug 2025"
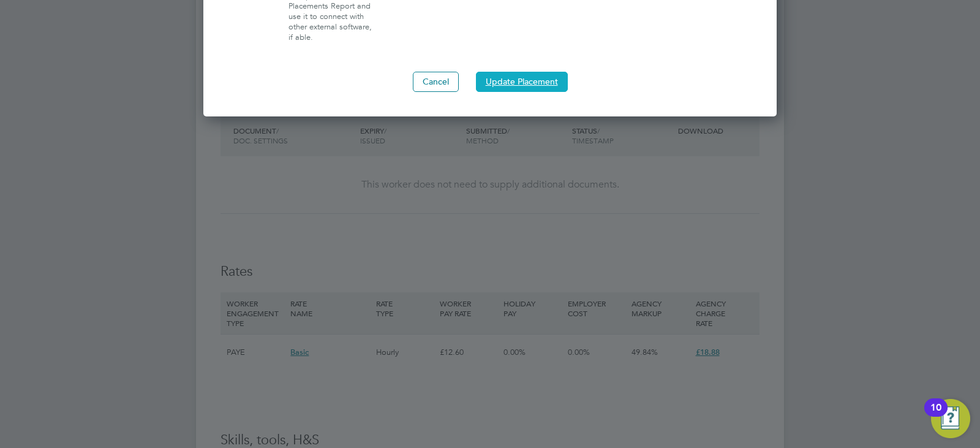
click at [545, 83] on button "Update Placement" at bounding box center [522, 82] width 92 height 20
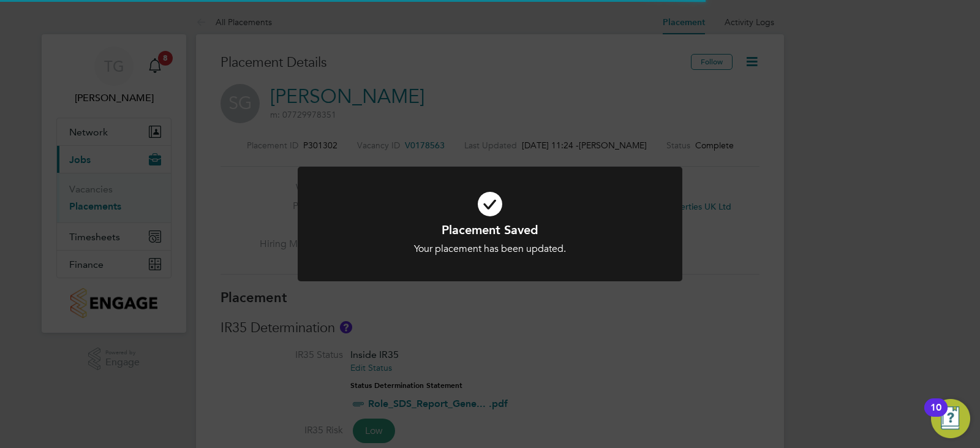
click at [748, 200] on div "Placement Saved Your placement has been updated. Cancel Okay" at bounding box center [490, 224] width 980 height 448
